Goal: Information Seeking & Learning: Learn about a topic

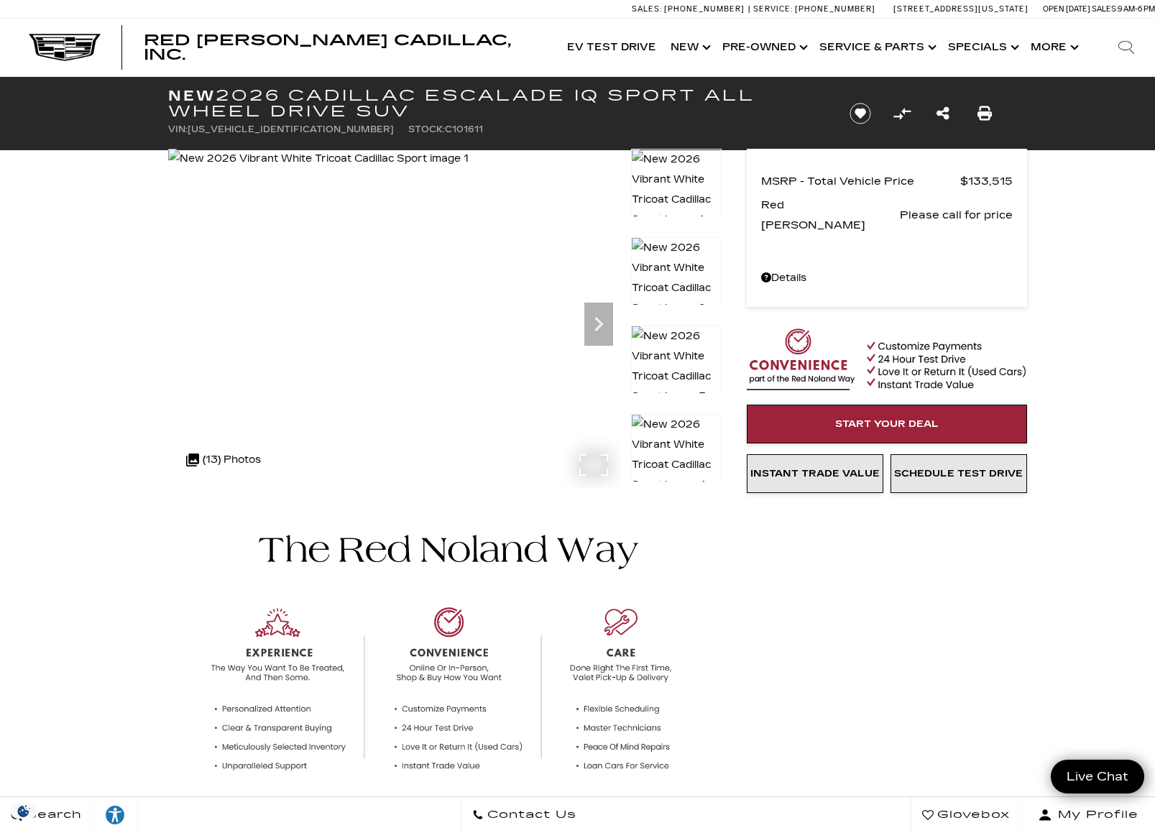
click at [356, 169] on img at bounding box center [318, 159] width 300 height 20
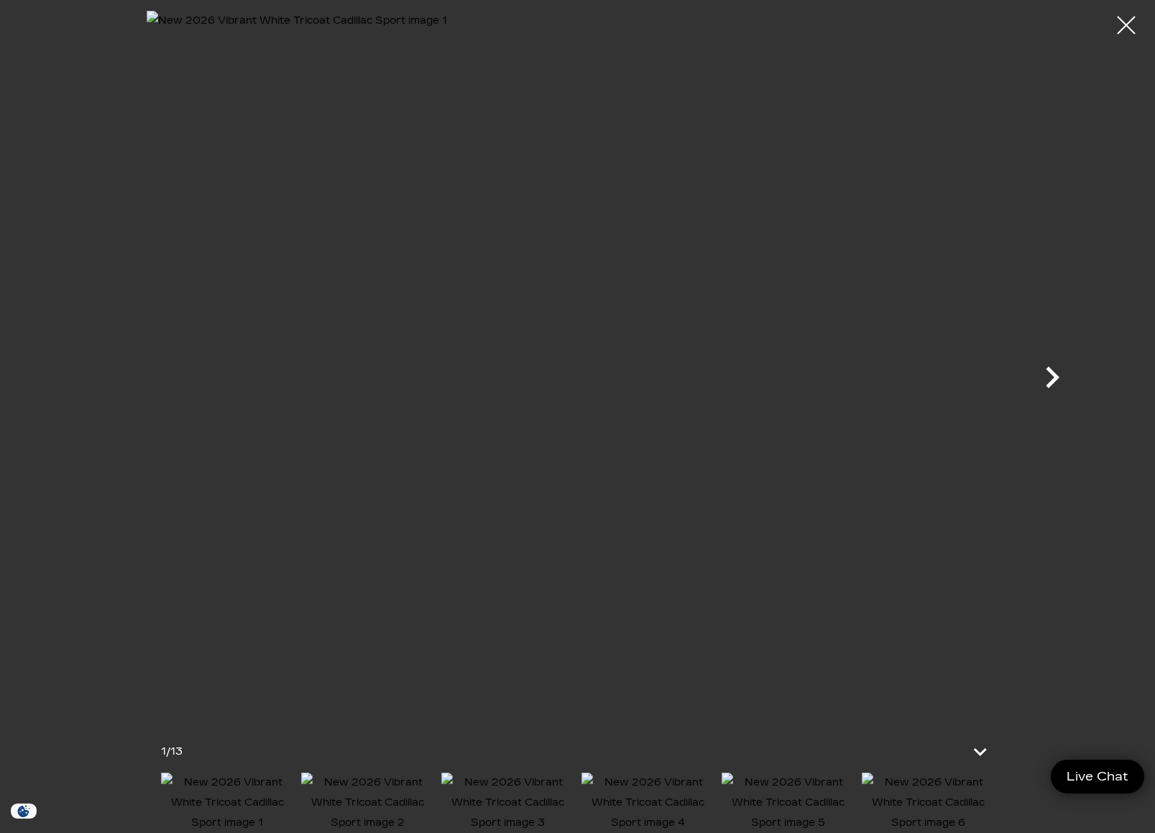
click at [1041, 374] on icon "Next" at bounding box center [1051, 377] width 43 height 43
click at [1122, 29] on div at bounding box center [1126, 25] width 38 height 38
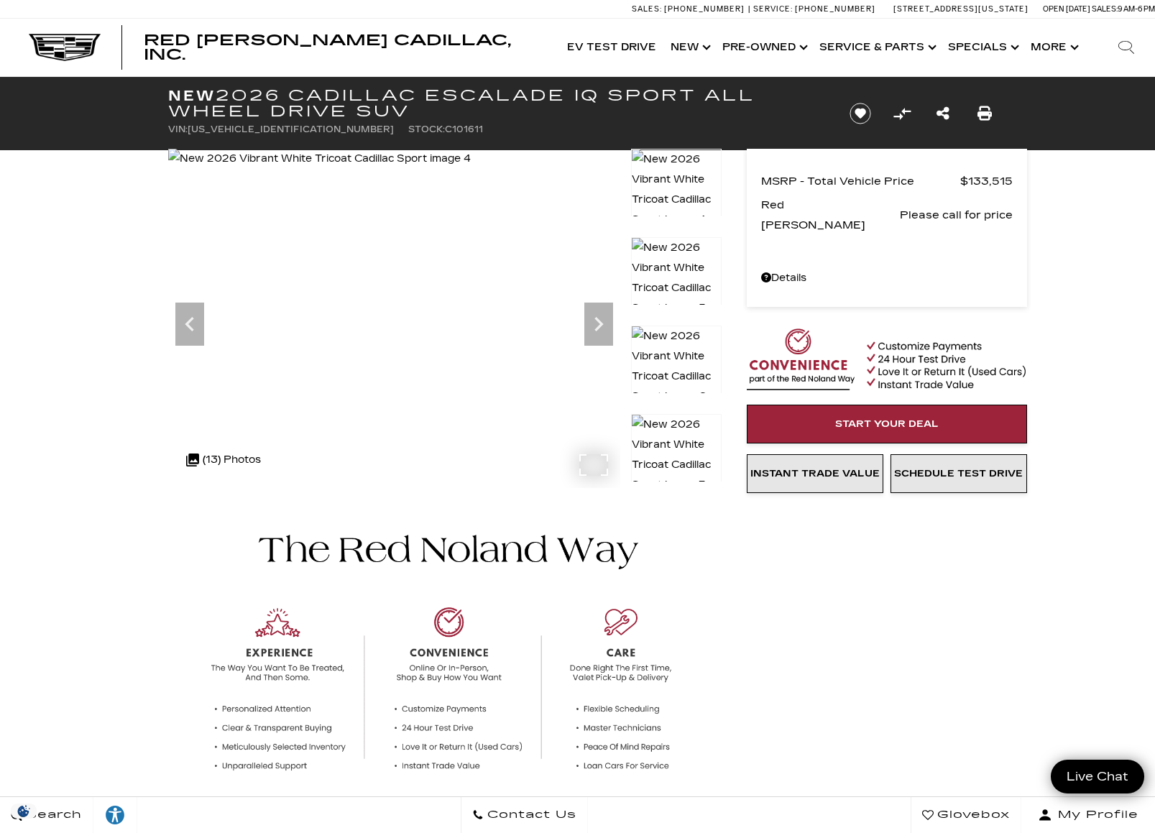
click at [222, 460] on div ".cls-1, .cls-3 { fill: #c50033; } .cls-1 { clip-rule: evenodd; } .cls-2 { clip-…" at bounding box center [223, 460] width 89 height 34
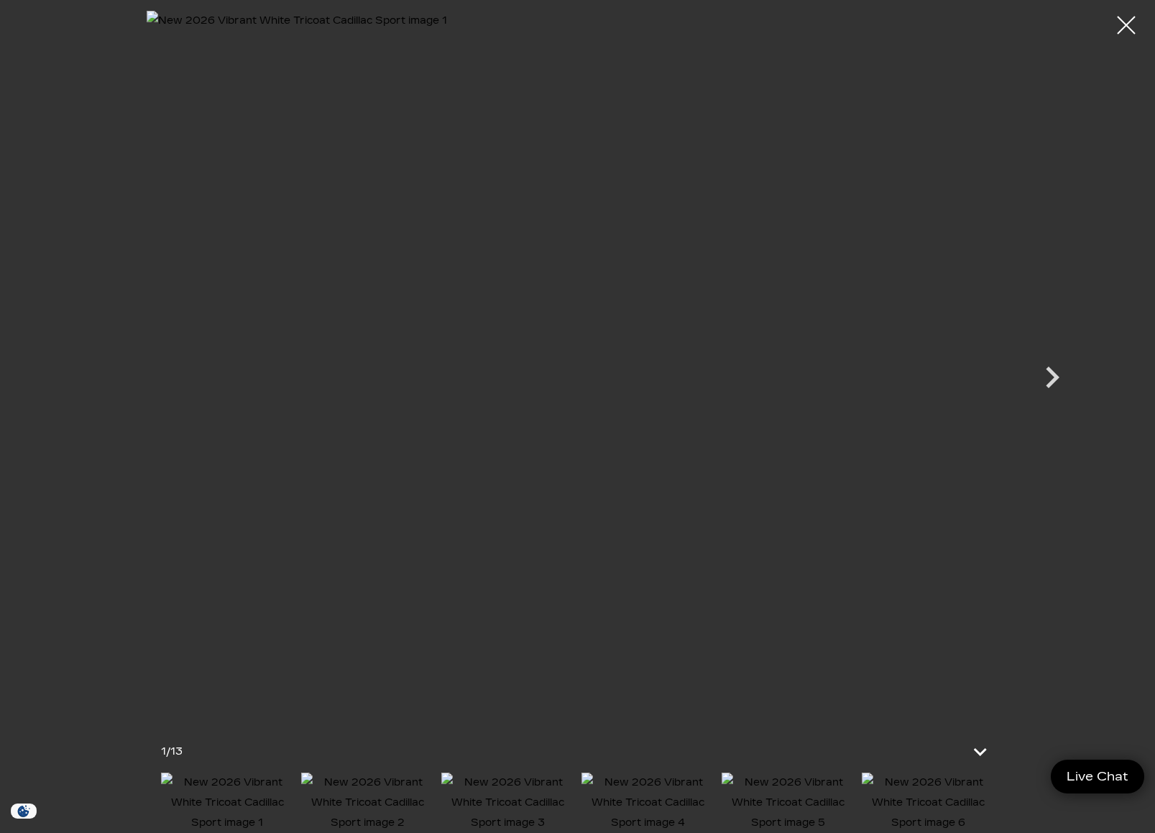
scroll to position [180, 0]
click at [986, 739] on icon at bounding box center [981, 751] width 34 height 34
click at [973, 808] on icon at bounding box center [973, 811] width 17 height 11
click at [943, 795] on img at bounding box center [928, 802] width 133 height 60
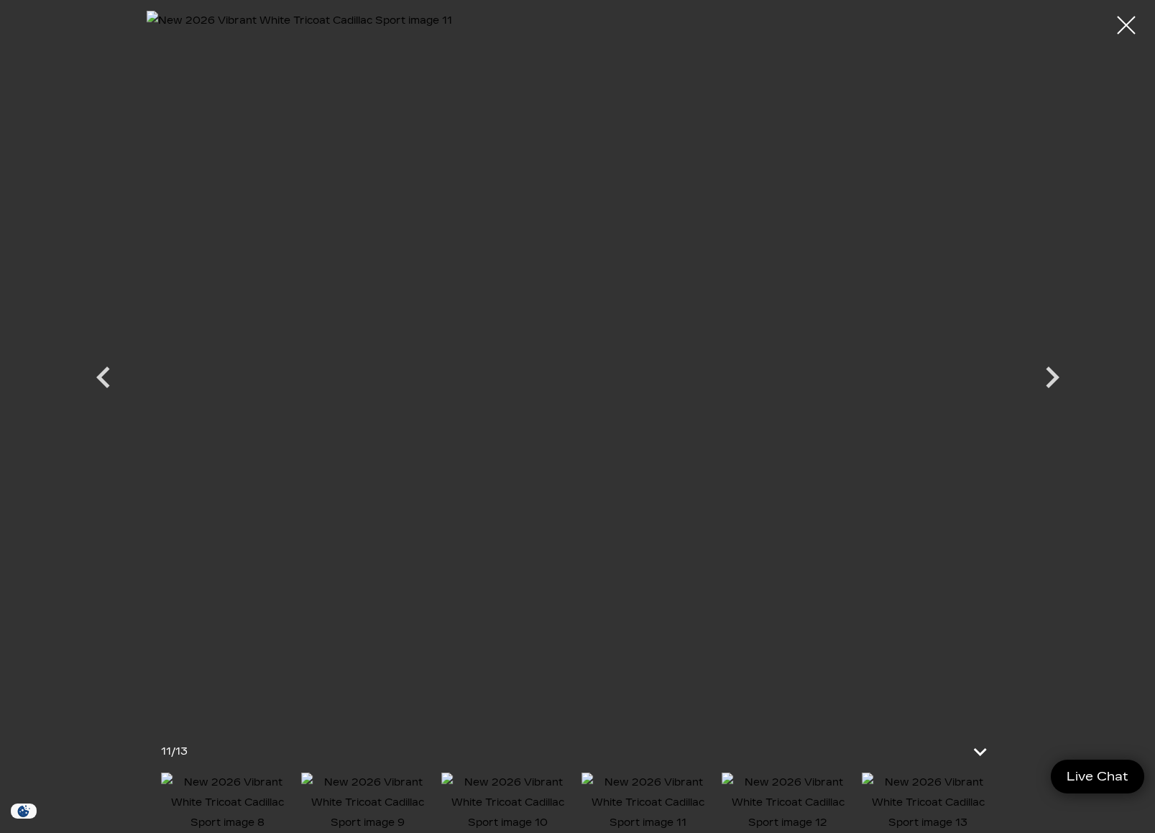
click at [767, 788] on img at bounding box center [787, 802] width 133 height 60
click at [628, 792] on img at bounding box center [647, 802] width 133 height 60
click at [652, 800] on img at bounding box center [647, 802] width 133 height 60
click at [1046, 378] on icon "Next" at bounding box center [1051, 377] width 43 height 43
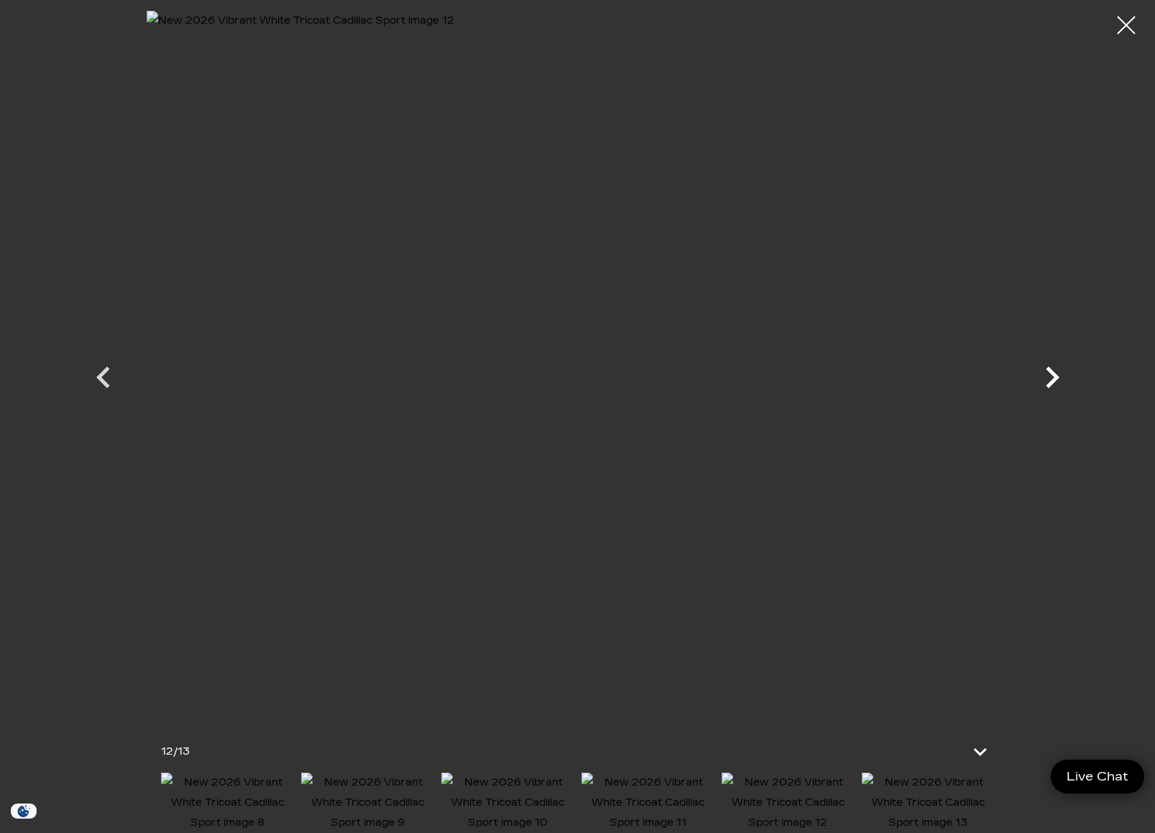
click at [1046, 378] on icon "Next" at bounding box center [1051, 377] width 43 height 43
click at [1046, 378] on div at bounding box center [578, 364] width 1006 height 707
click at [1125, 24] on div at bounding box center [1126, 25] width 38 height 38
